Goal: Information Seeking & Learning: Learn about a topic

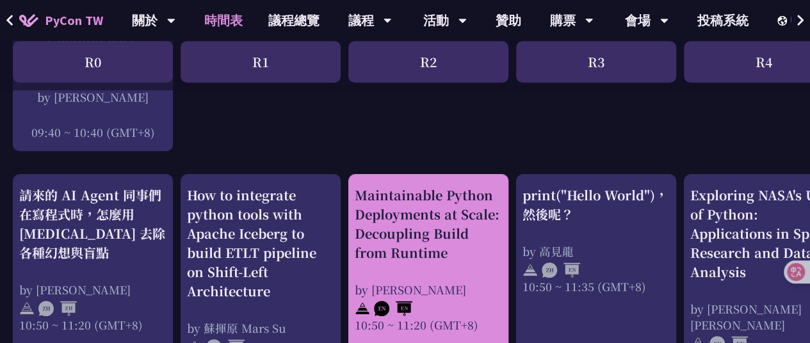
scroll to position [467, 0]
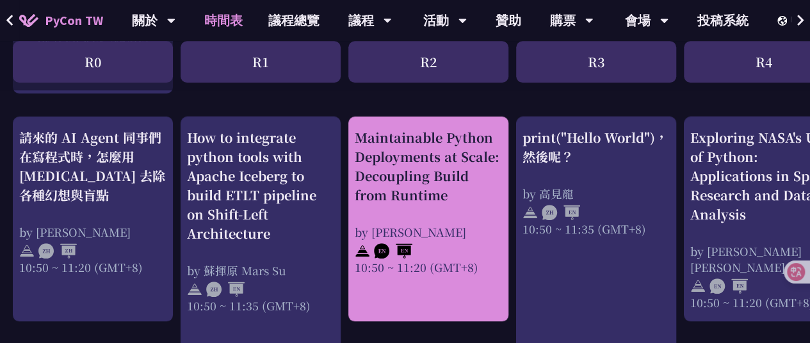
click at [440, 149] on div "Maintainable Python Deployments at Scale: Decoupling Build from Runtime" at bounding box center [428, 166] width 147 height 77
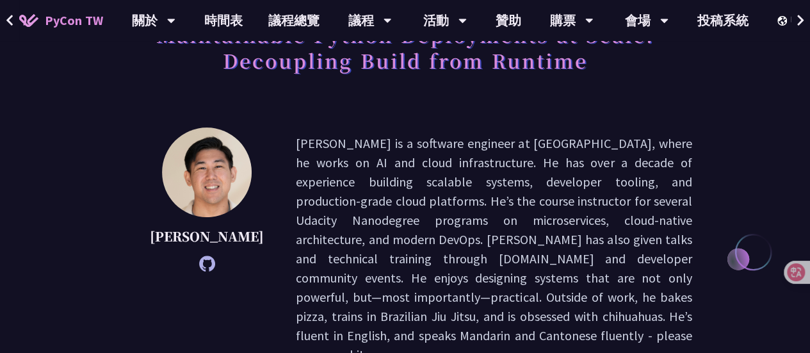
scroll to position [114, 0]
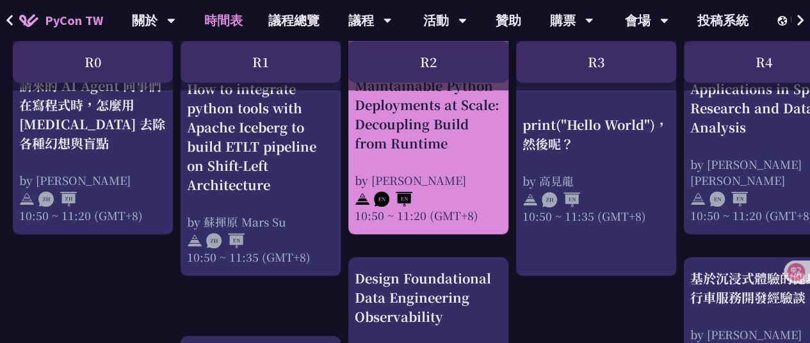
scroll to position [622, 0]
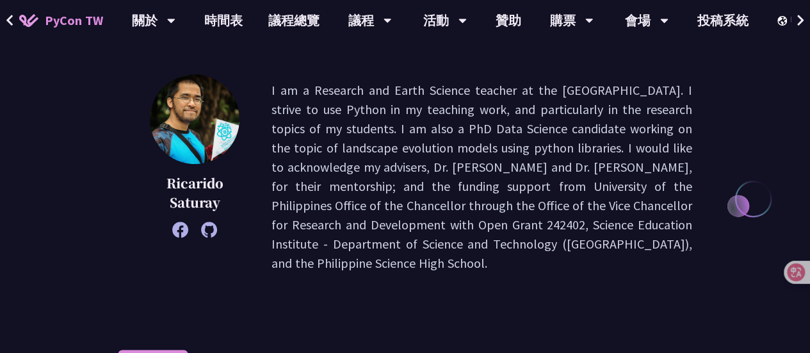
scroll to position [165, 0]
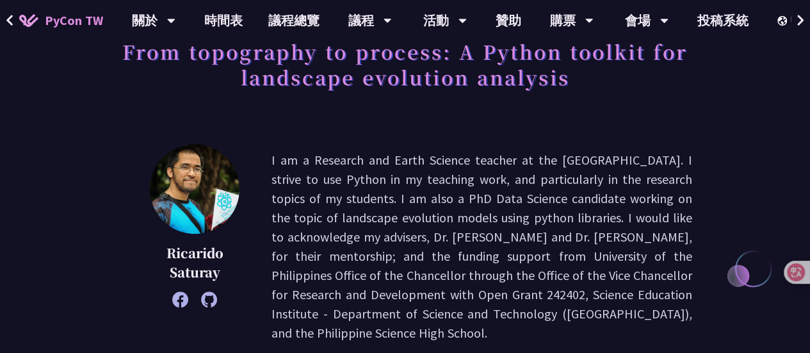
scroll to position [210, 0]
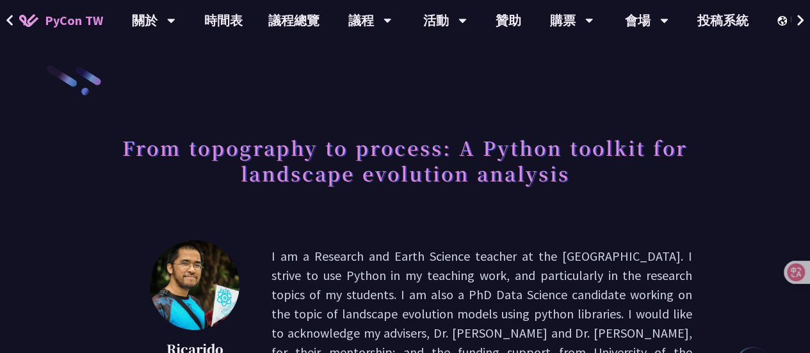
click at [244, 23] on link "時間表" at bounding box center [223, 20] width 64 height 41
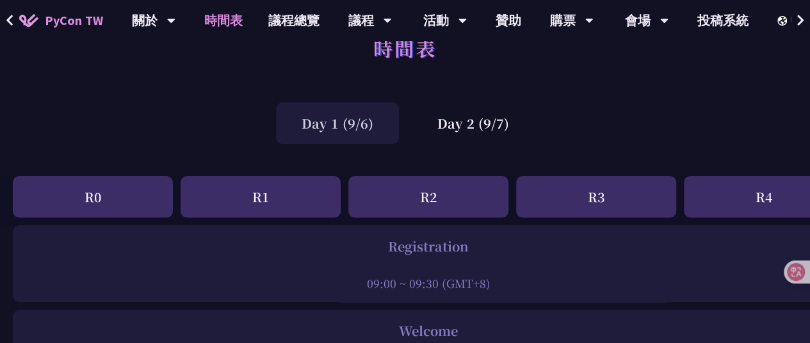
scroll to position [35, 0]
click at [460, 115] on div "Day 2 (9/7)" at bounding box center [473, 124] width 123 height 42
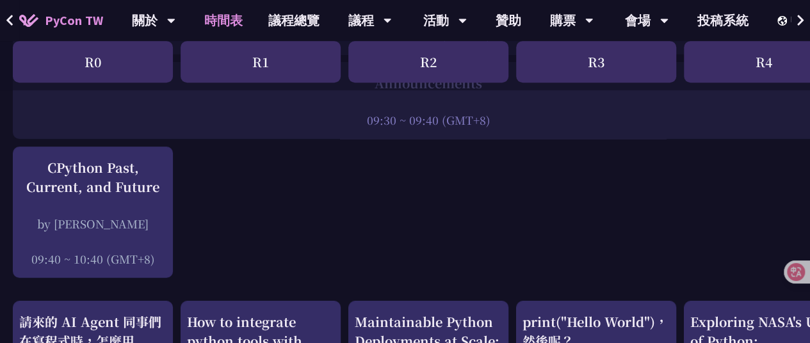
scroll to position [364, 0]
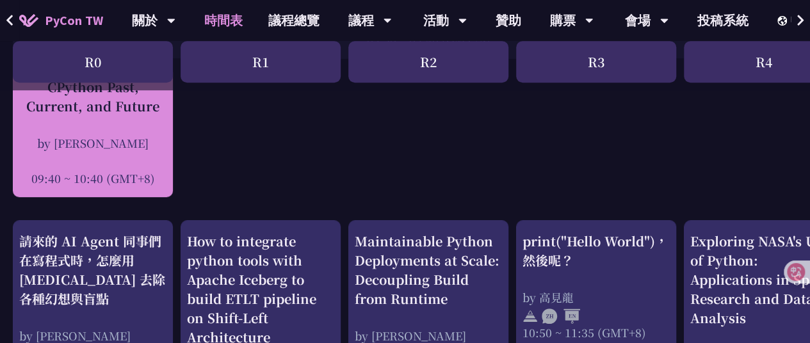
click at [118, 124] on div "CPython Past, Current, and Future by Donghee Na 09:40 ~ 10:40 (GMT+8)" at bounding box center [92, 131] width 147 height 109
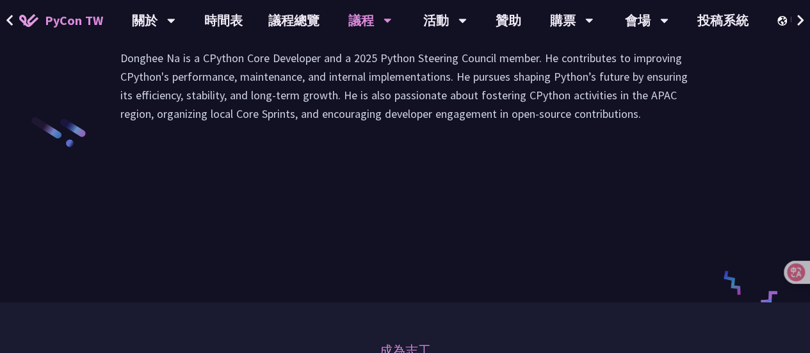
scroll to position [2039, 0]
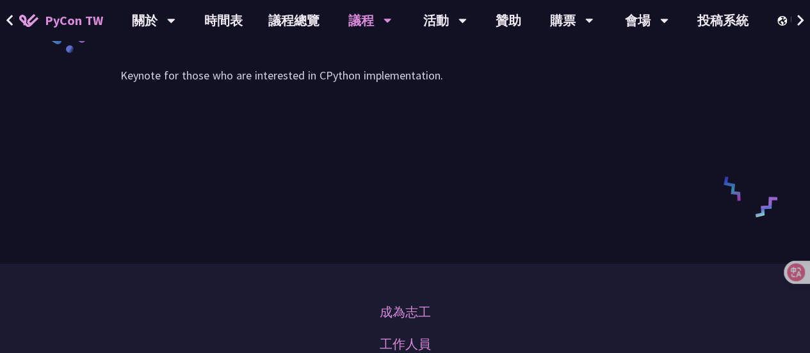
scroll to position [2036, 0]
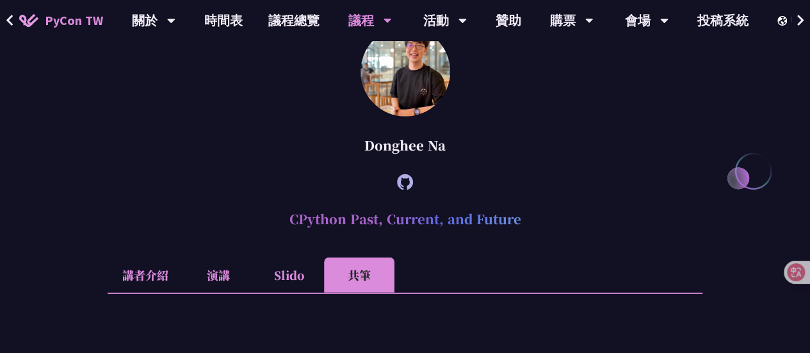
scroll to position [1630, 0]
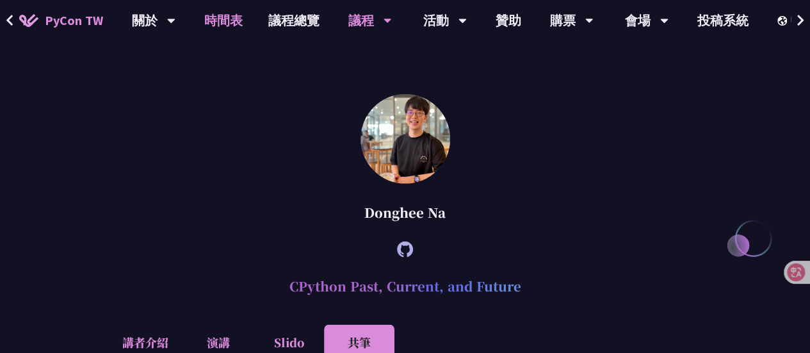
click at [218, 24] on link "時間表" at bounding box center [223, 20] width 64 height 41
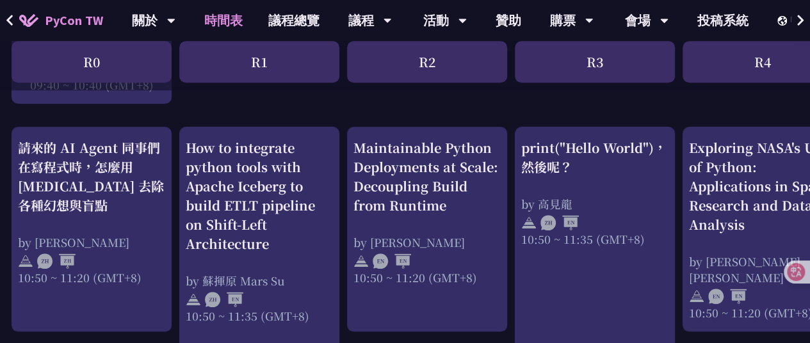
scroll to position [457, 1]
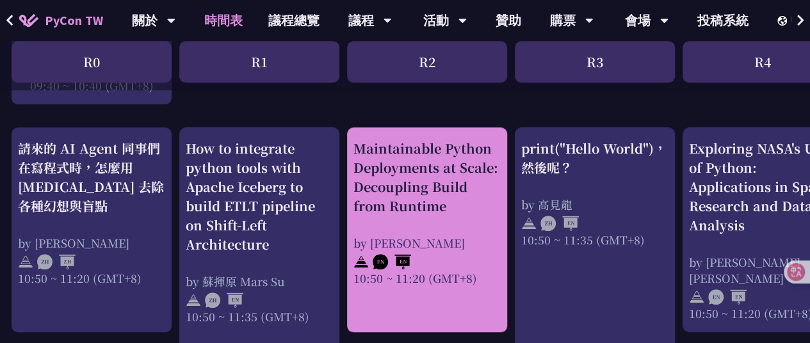
click at [460, 188] on div "Maintainable Python Deployments at Scale: Decoupling Build from Runtime" at bounding box center [426, 177] width 147 height 77
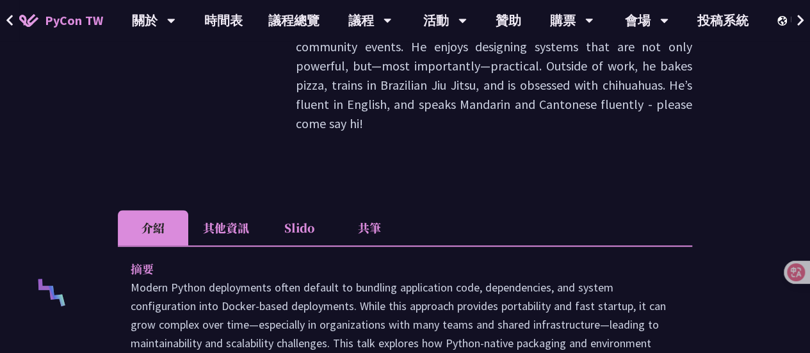
scroll to position [343, 0]
click at [309, 211] on li "Slido" at bounding box center [299, 228] width 70 height 35
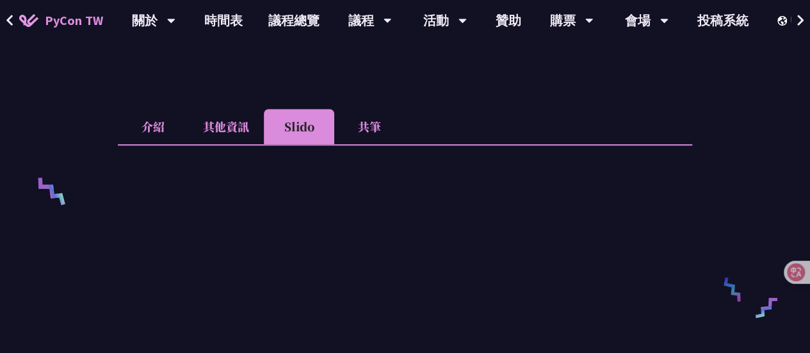
scroll to position [474, 0]
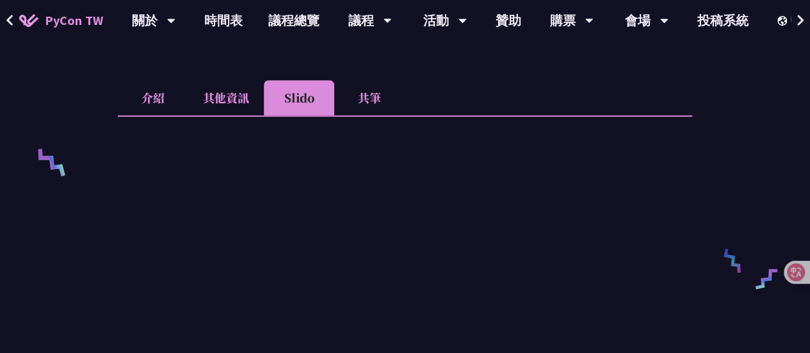
click at [369, 80] on li "共筆" at bounding box center [369, 97] width 70 height 35
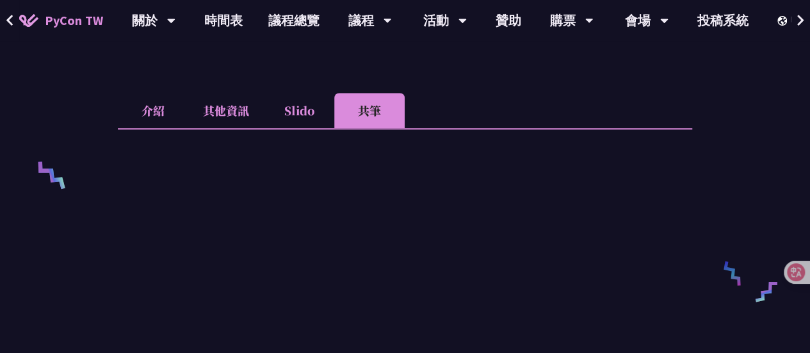
scroll to position [430, 0]
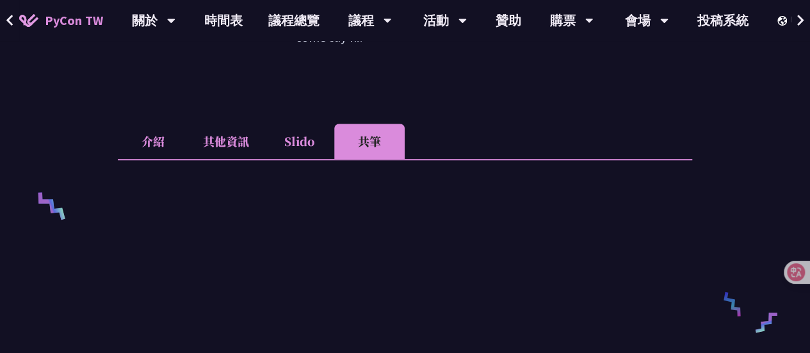
click at [323, 124] on li "Slido" at bounding box center [299, 141] width 70 height 35
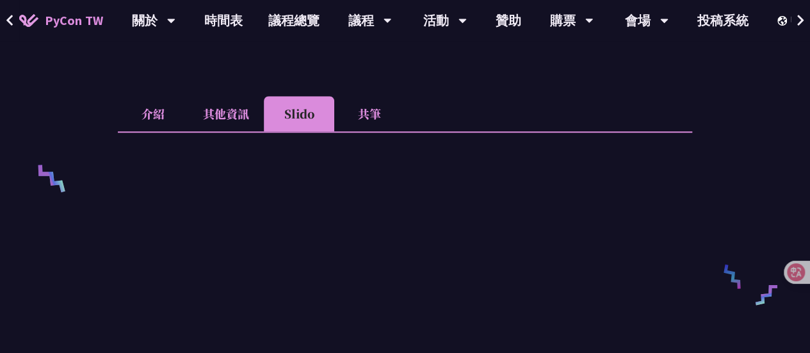
scroll to position [456, 0]
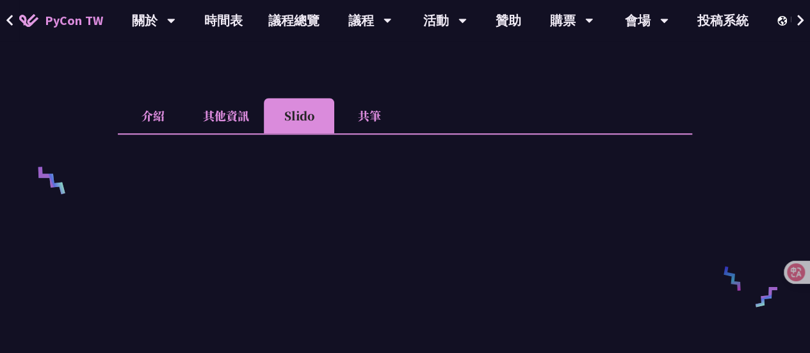
click at [228, 98] on li "其他資訊" at bounding box center [226, 115] width 76 height 35
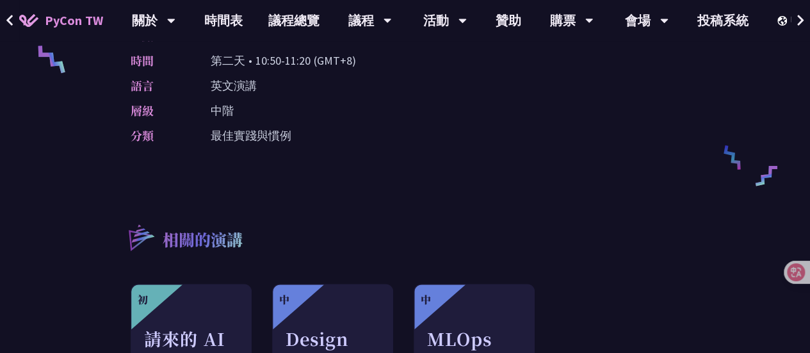
scroll to position [356, 0]
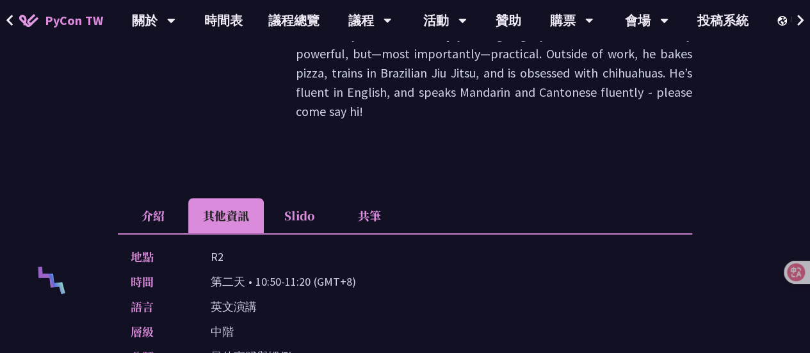
click at [159, 198] on li "介紹" at bounding box center [153, 215] width 70 height 35
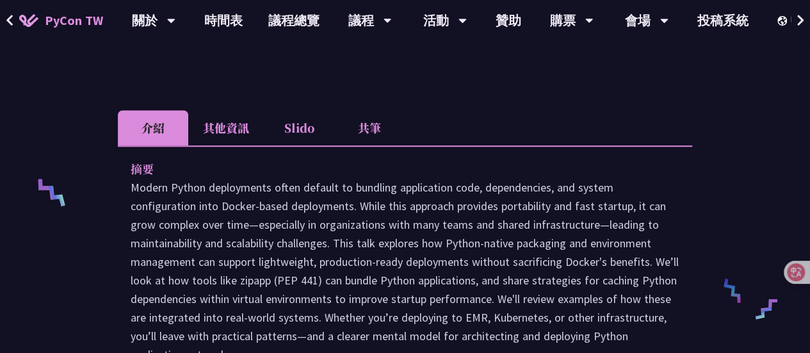
scroll to position [442, 0]
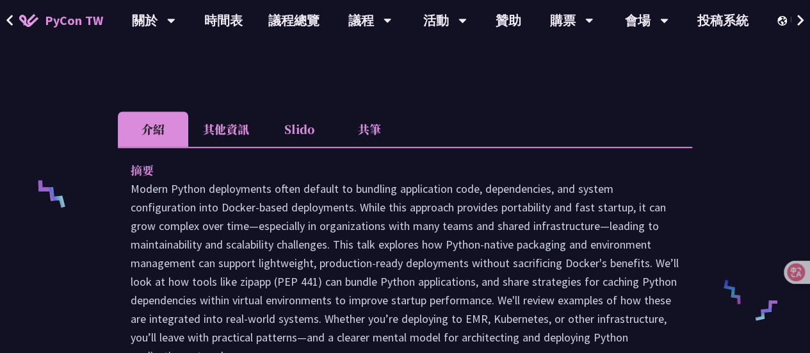
click at [236, 111] on li "其他資訊" at bounding box center [226, 128] width 76 height 35
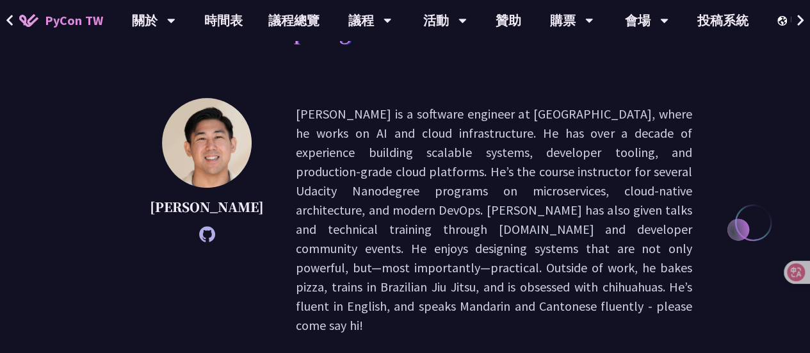
scroll to position [139, 0]
